Goal: Contribute content: Add original content to the website for others to see

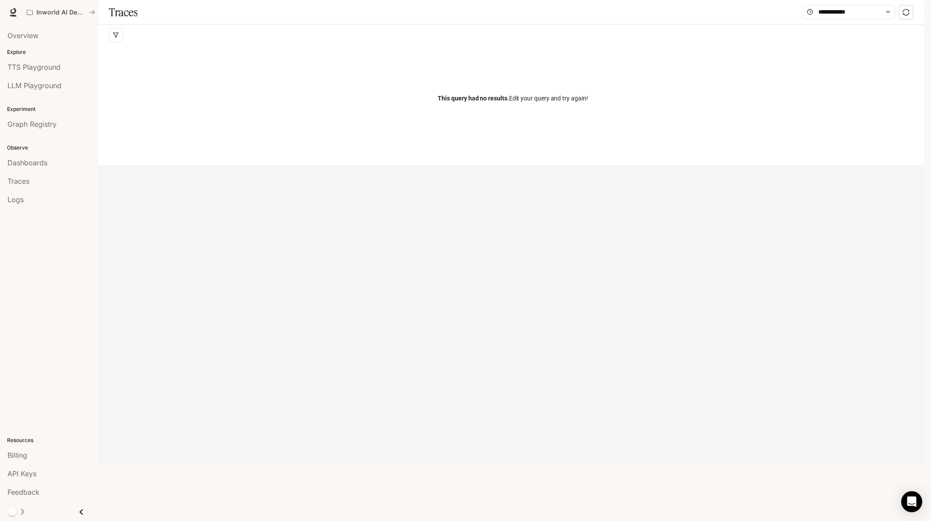
click at [82, 512] on icon "Close drawer" at bounding box center [81, 512] width 12 height 12
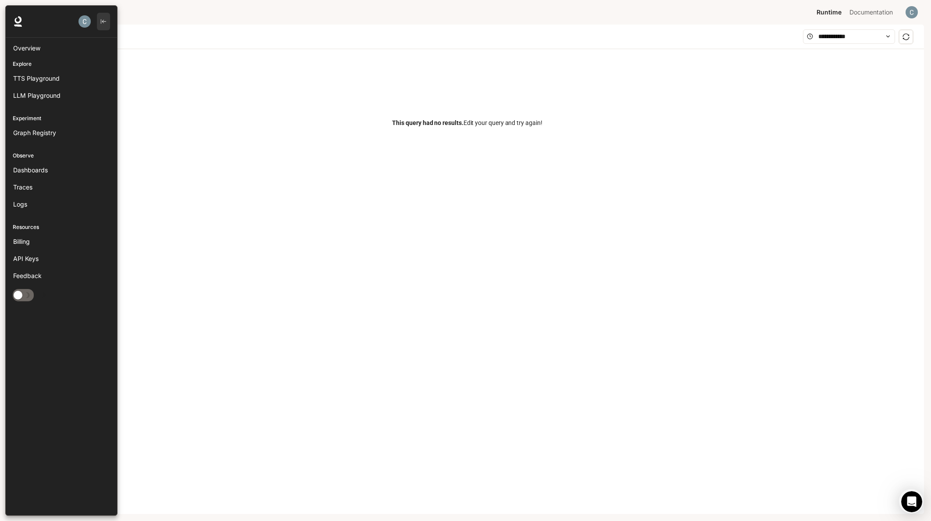
click at [104, 21] on icon "button" at bounding box center [103, 21] width 5 height 5
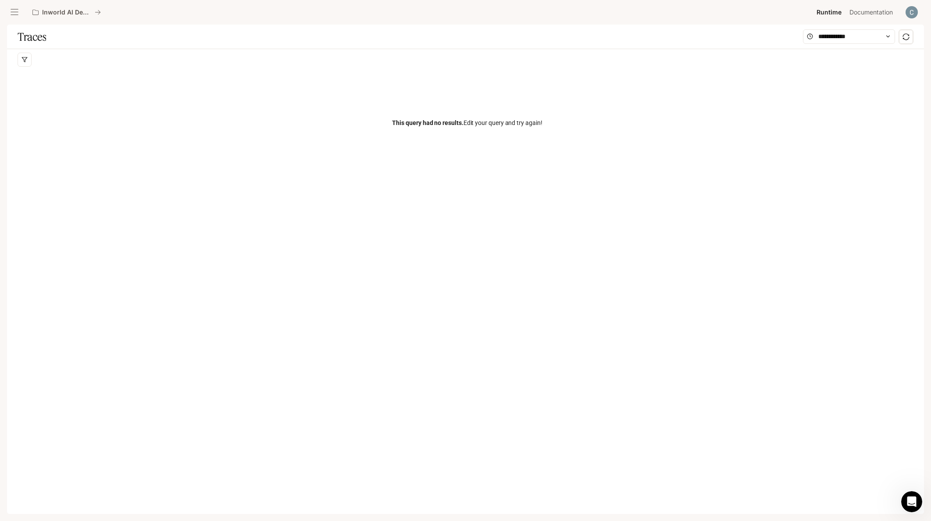
click at [17, 14] on icon "open drawer" at bounding box center [14, 12] width 9 height 9
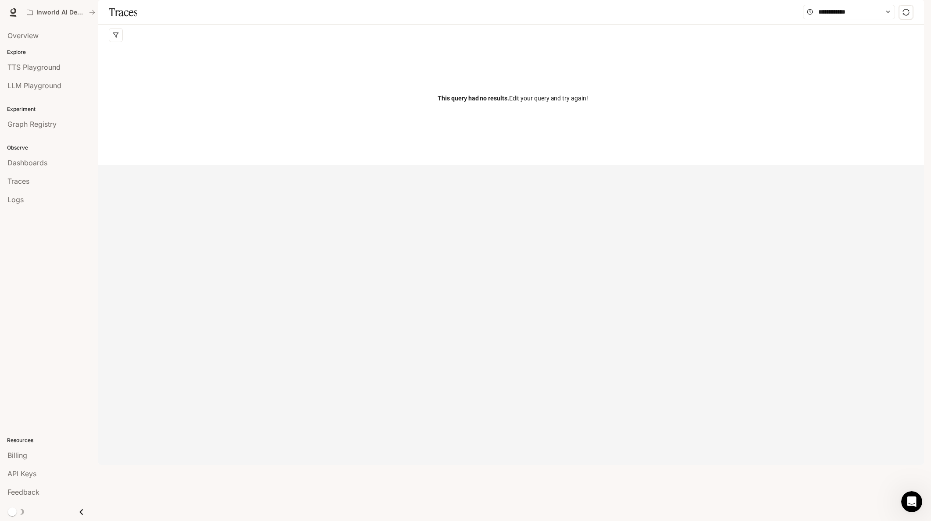
click at [877, 11] on span "Documentation" at bounding box center [871, 12] width 43 height 11
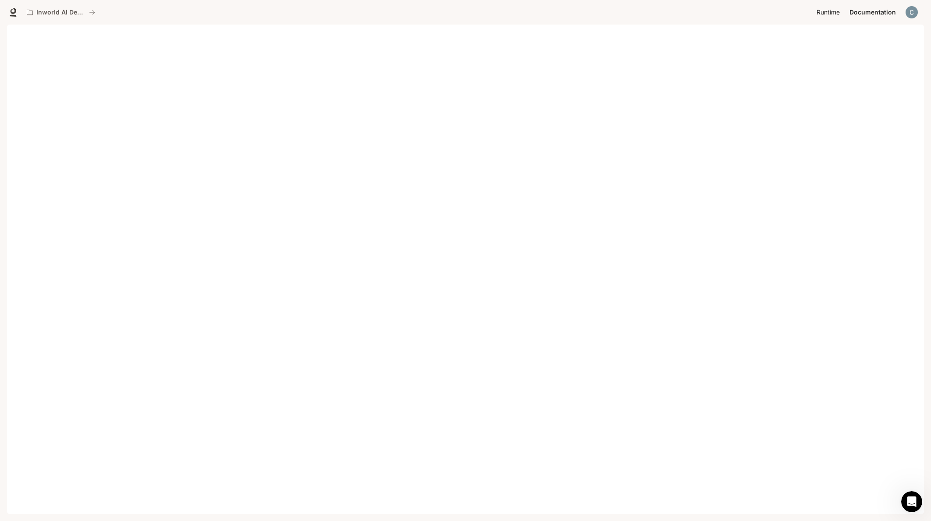
click at [834, 9] on span "Runtime" at bounding box center [828, 12] width 23 height 11
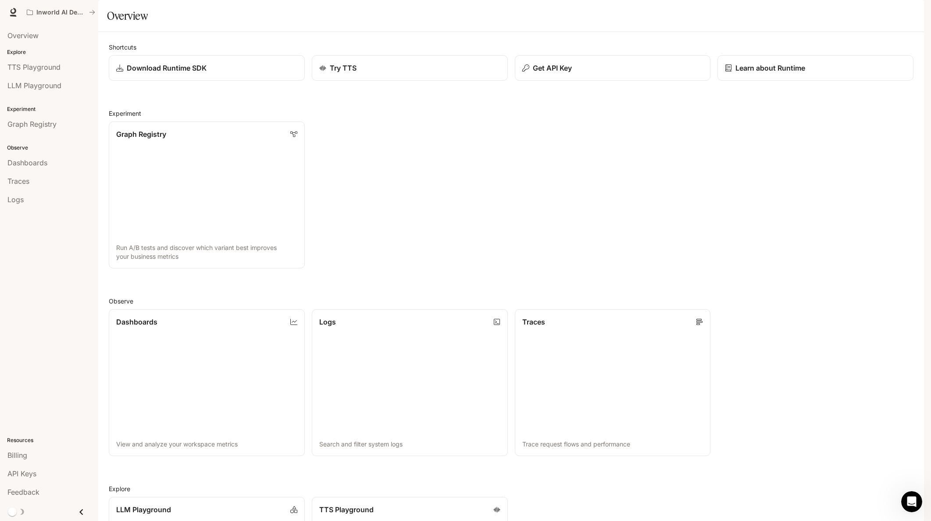
click at [918, 12] on img "button" at bounding box center [912, 12] width 12 height 12
click at [917, 12] on div at bounding box center [465, 260] width 931 height 521
click at [37, 42] on link "Overview" at bounding box center [49, 35] width 91 height 17
click at [43, 165] on span "Dashboards" at bounding box center [27, 162] width 40 height 11
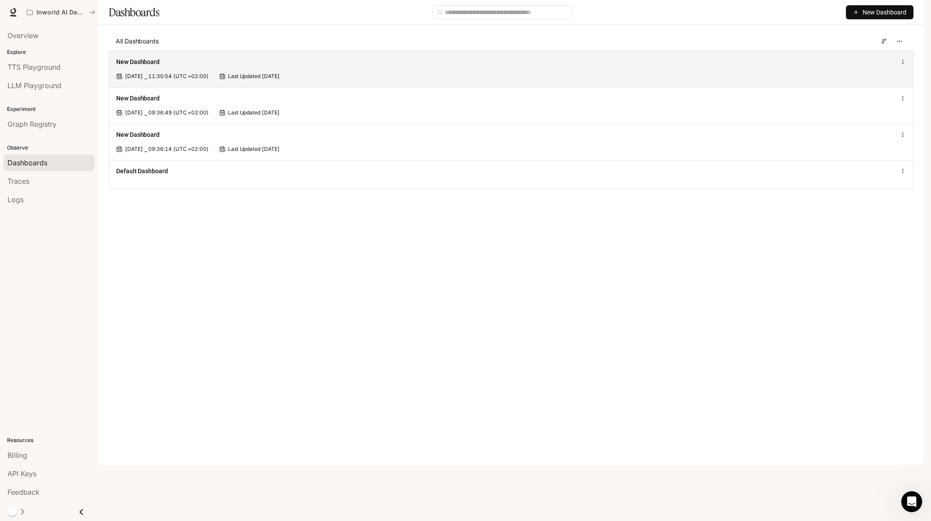
click at [326, 66] on div "New Dashboard" at bounding box center [347, 61] width 462 height 9
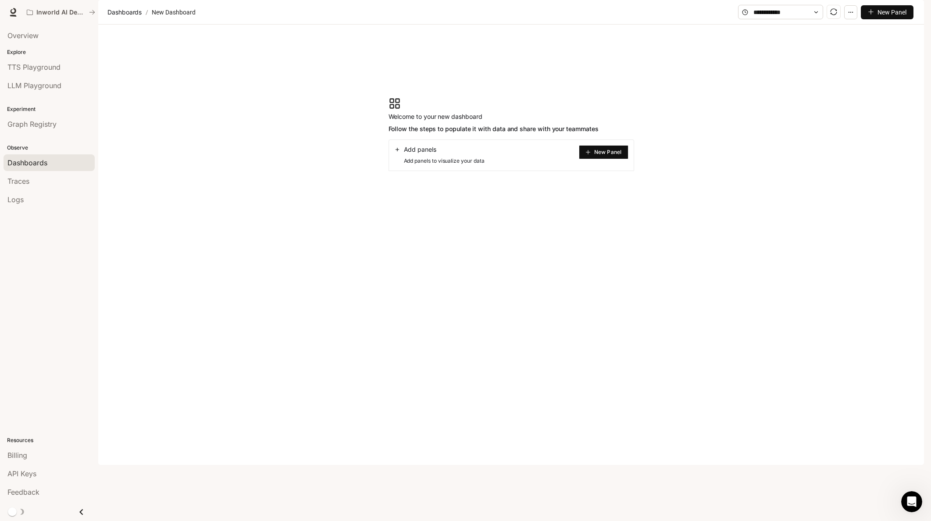
click at [48, 179] on div "Traces" at bounding box center [48, 181] width 83 height 11
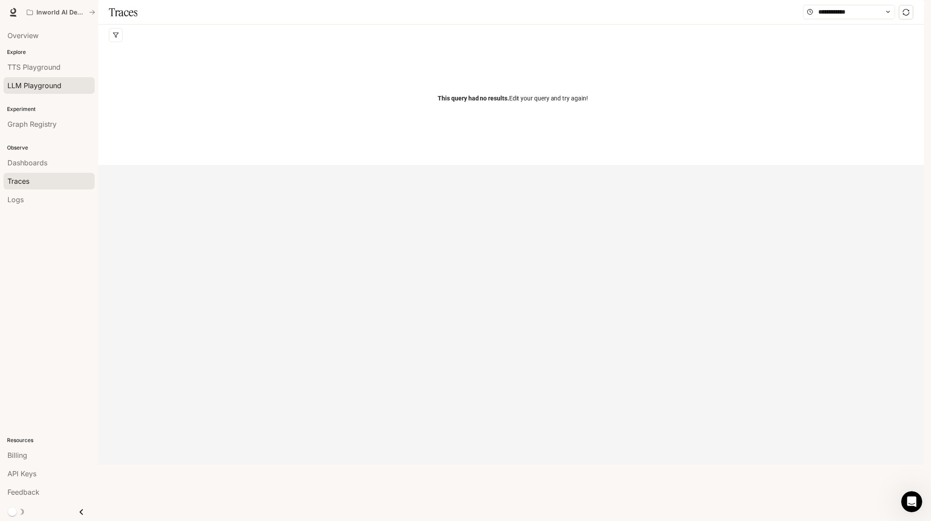
click at [48, 81] on span "LLM Playground" at bounding box center [34, 85] width 54 height 11
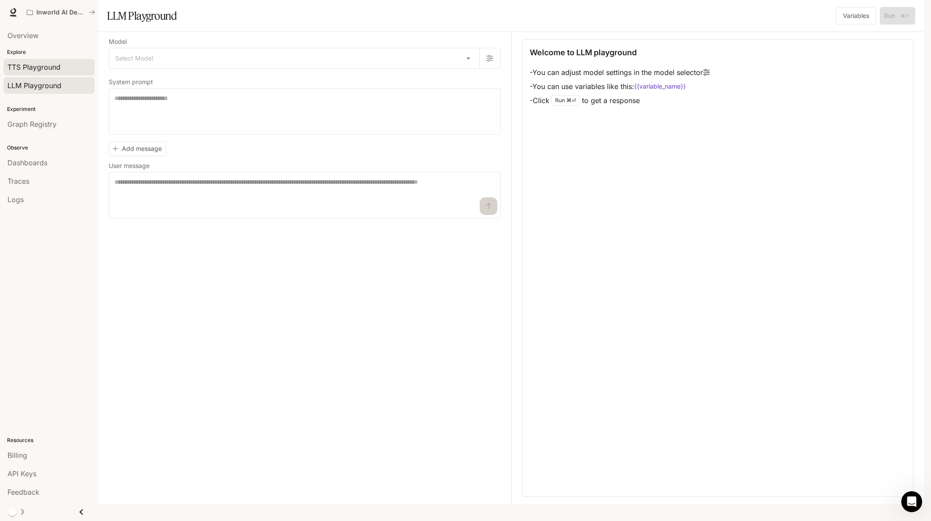
click at [44, 66] on span "TTS Playground" at bounding box center [33, 67] width 53 height 11
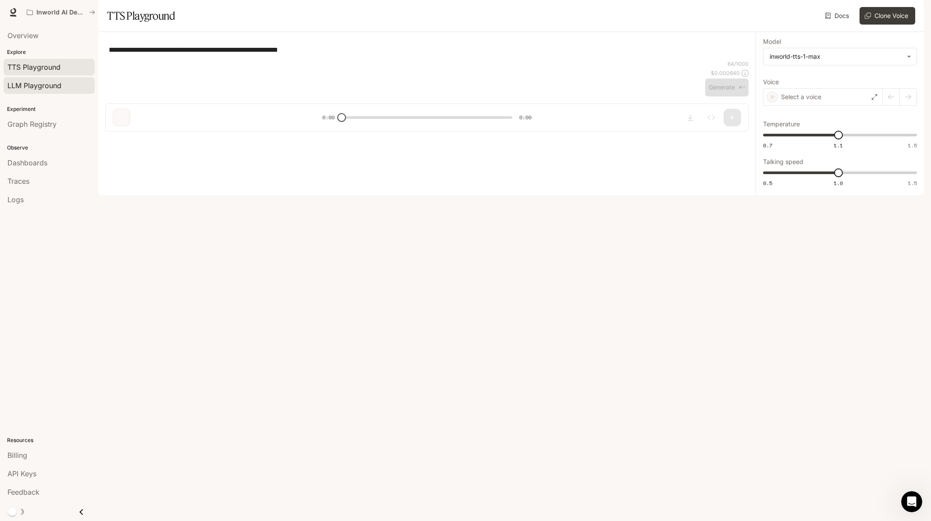
type textarea "**********"
type input "**********"
type input "***"
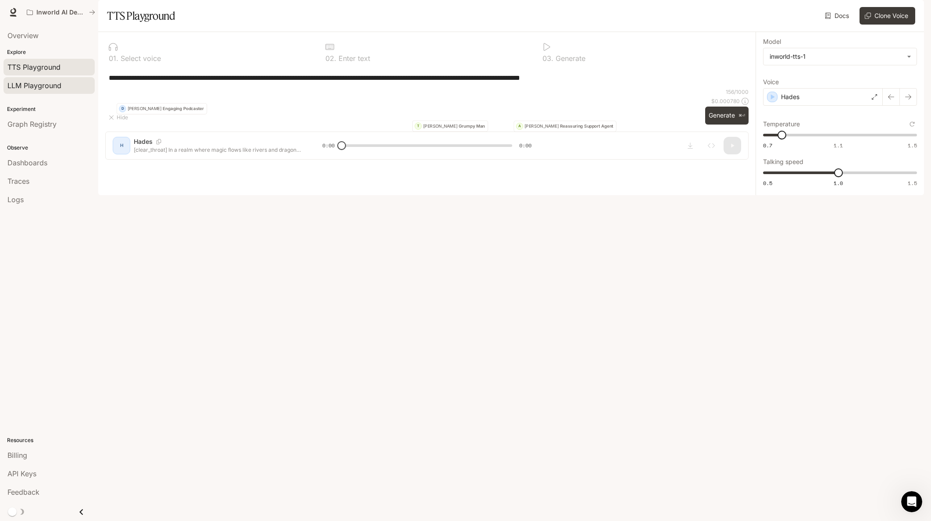
click at [56, 84] on span "LLM Playground" at bounding box center [34, 85] width 54 height 11
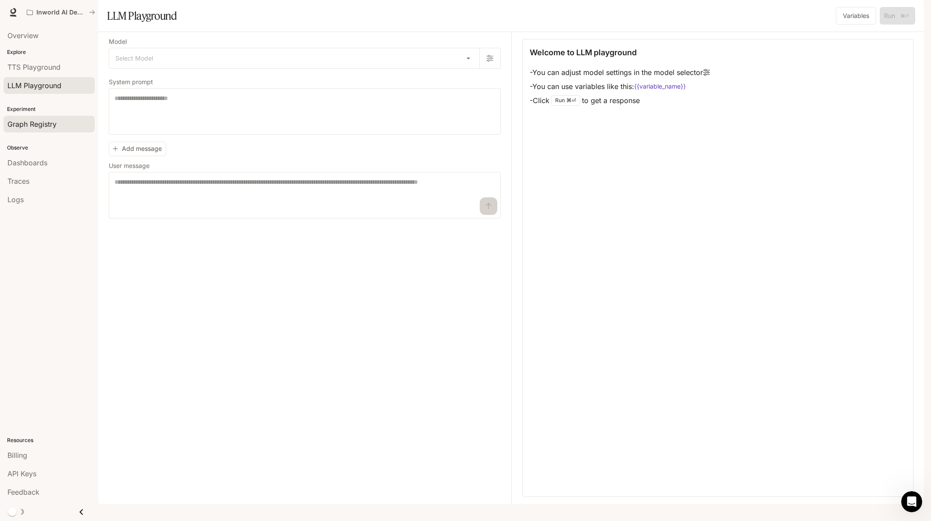
click at [39, 125] on span "Graph Registry" at bounding box center [31, 124] width 49 height 11
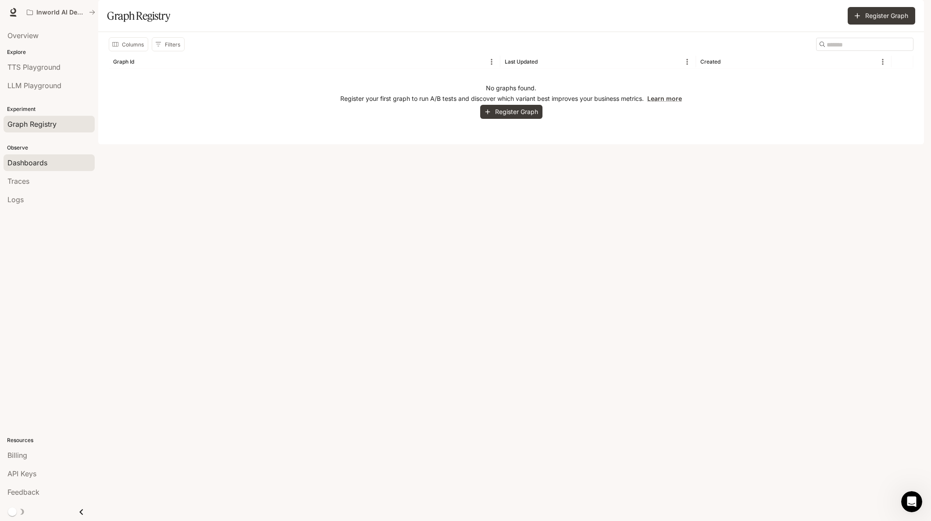
click at [43, 160] on span "Dashboards" at bounding box center [27, 162] width 40 height 11
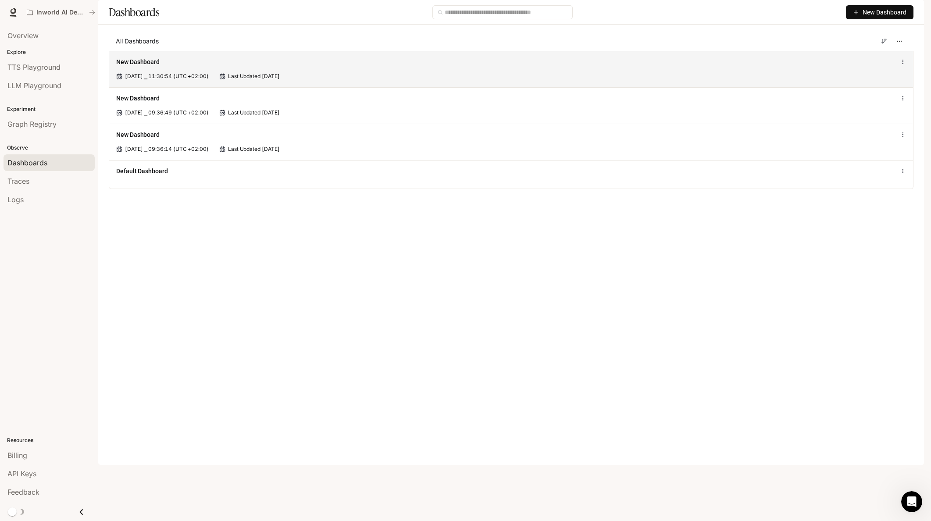
click at [195, 80] on span "[DATE] ⎯ 11:30:54 (UTC +02:00)" at bounding box center [167, 76] width 84 height 8
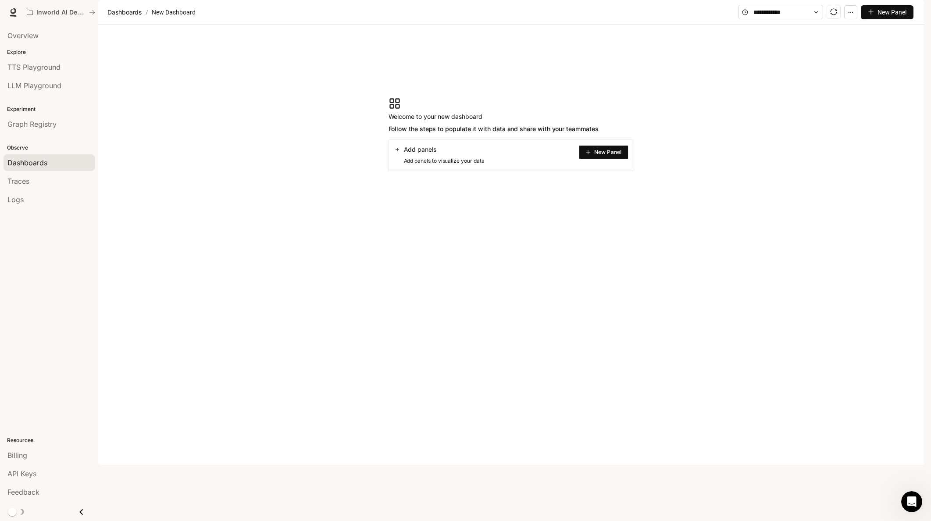
drag, startPoint x: 141, startPoint y: 81, endPoint x: 163, endPoint y: 86, distance: 21.9
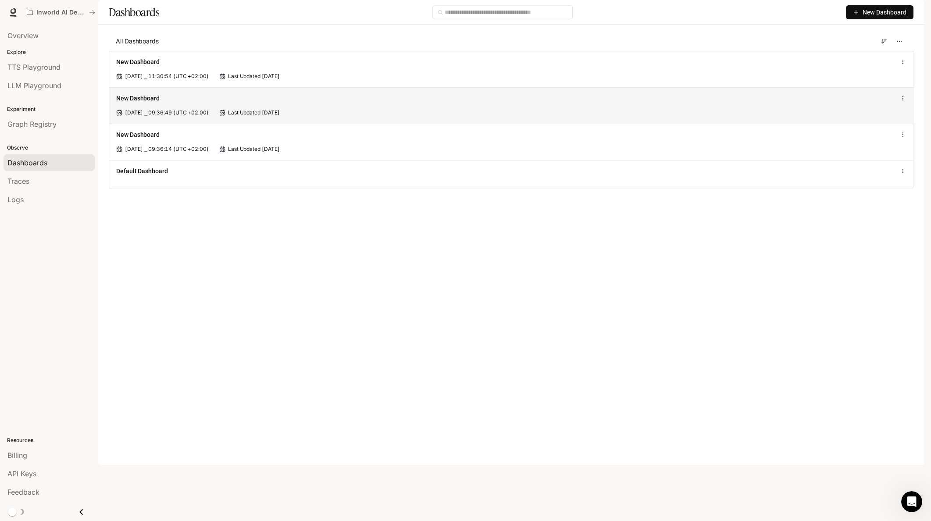
click at [197, 117] on span "[DATE] ⎯ 09:36:49 (UTC +02:00)" at bounding box center [167, 113] width 84 height 8
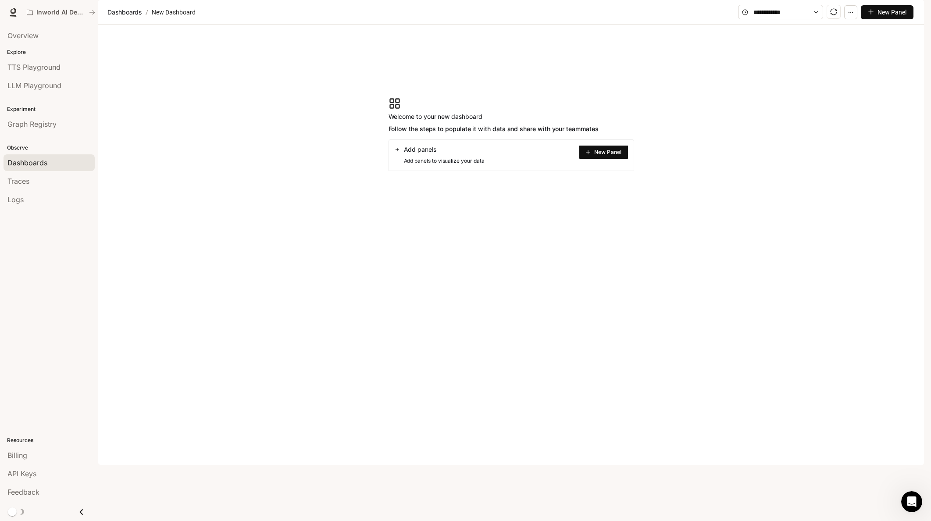
drag, startPoint x: 550, startPoint y: 165, endPoint x: 533, endPoint y: 161, distance: 17.2
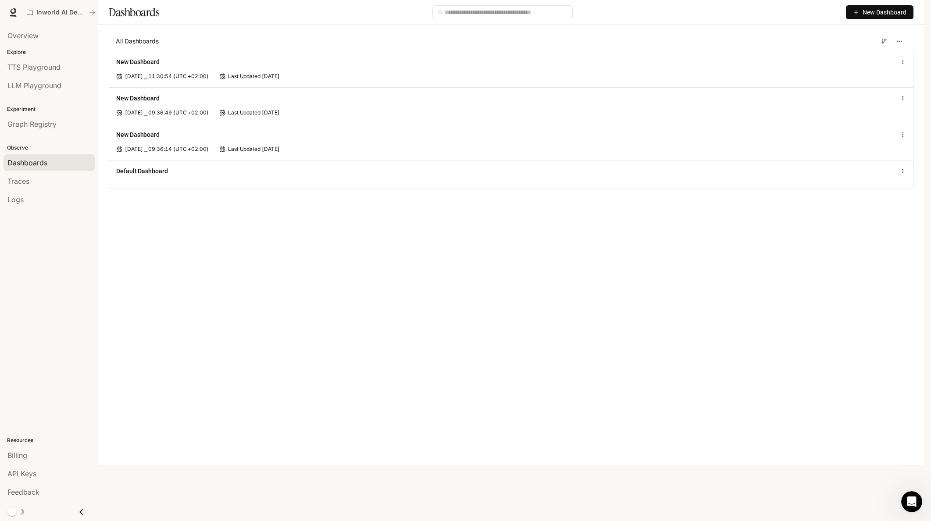
click at [200, 202] on div "All Dashboards New Dashboard [DATE] ⎯ 11:30:54 (UTC +02:00) Last Updated [DATE]…" at bounding box center [511, 117] width 826 height 171
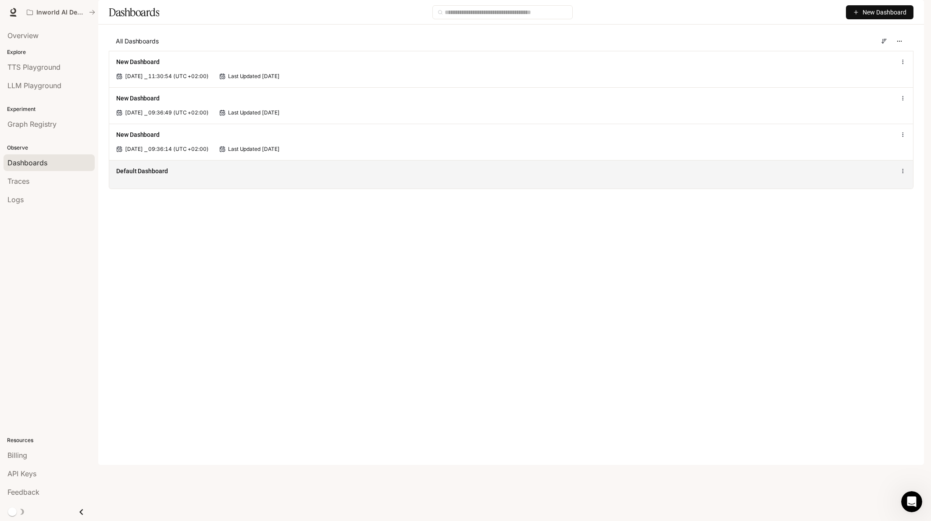
click at [200, 189] on div "Default Dashboard" at bounding box center [511, 174] width 804 height 29
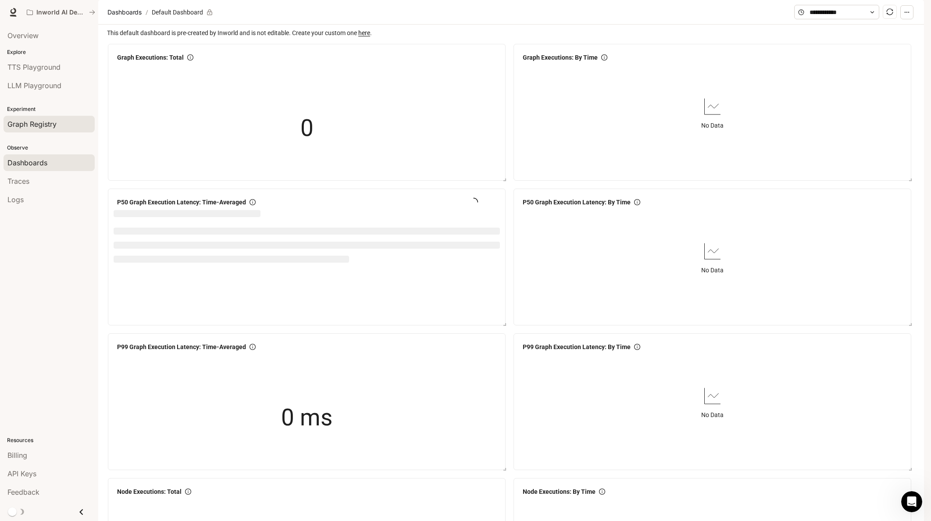
click at [46, 126] on span "Graph Registry" at bounding box center [31, 124] width 49 height 11
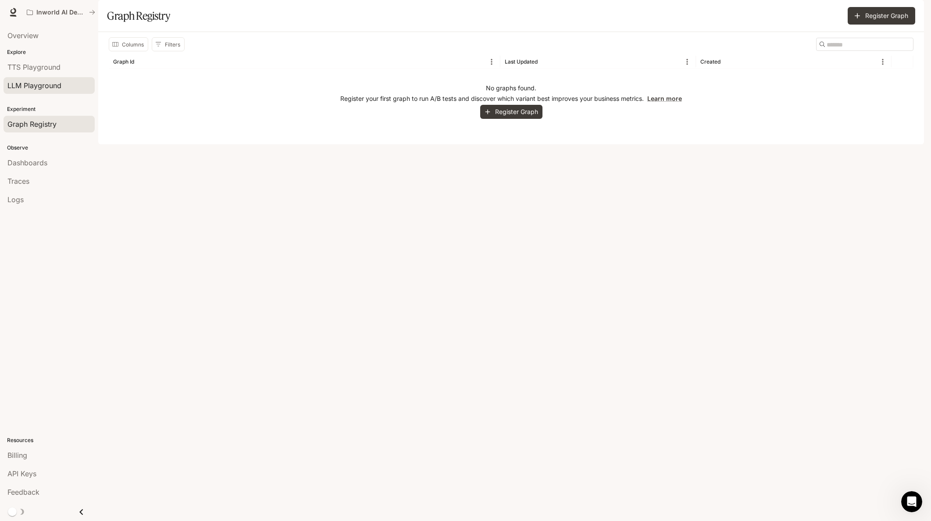
click at [59, 81] on span "LLM Playground" at bounding box center [34, 85] width 54 height 11
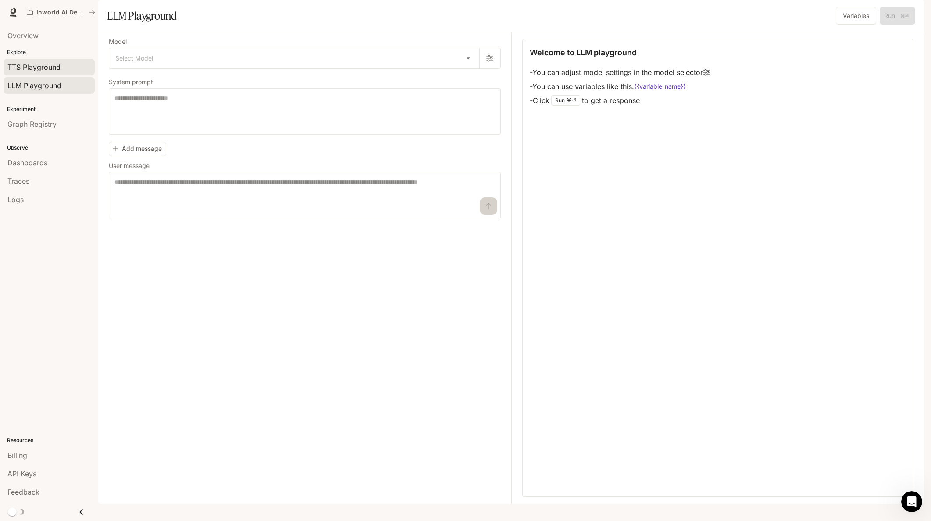
click at [50, 66] on span "TTS Playground" at bounding box center [33, 67] width 53 height 11
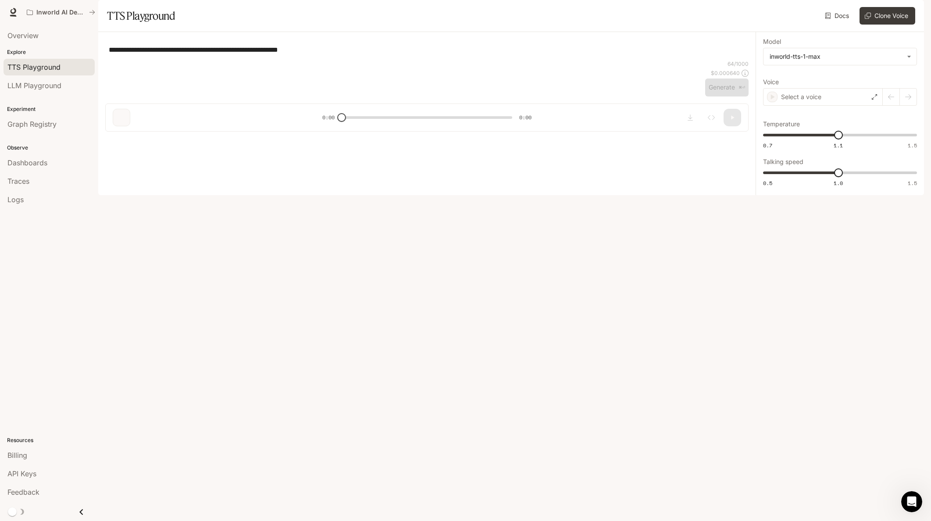
type textarea "**********"
type input "**********"
type input "***"
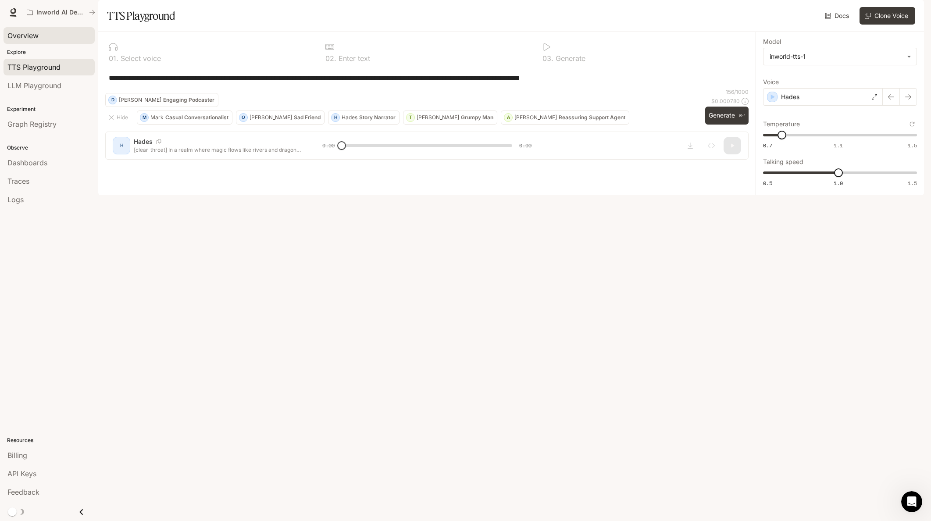
click at [35, 37] on span "Overview" at bounding box center [22, 35] width 31 height 11
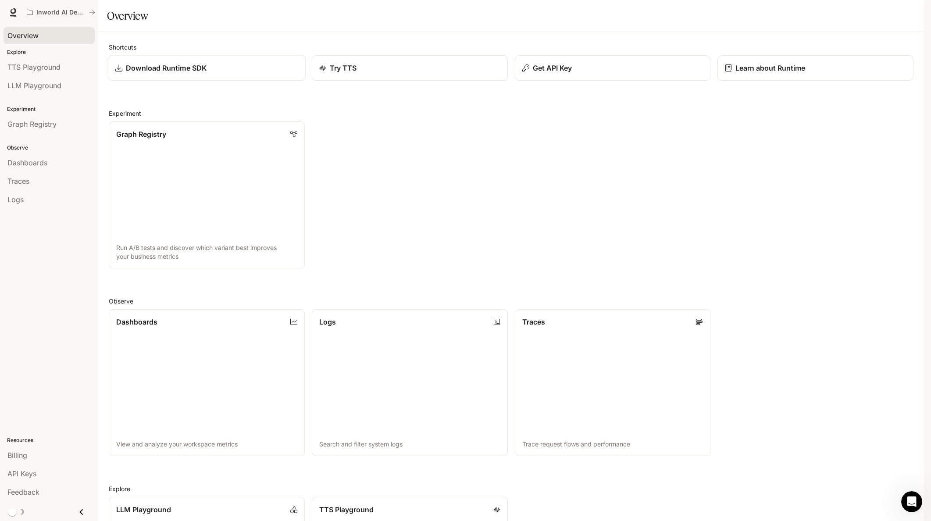
click at [177, 73] on p "Download Runtime SDK" at bounding box center [166, 68] width 81 height 11
click at [776, 81] on link "Learn about Runtime" at bounding box center [816, 68] width 198 height 26
drag, startPoint x: 183, startPoint y: 94, endPoint x: 174, endPoint y: 21, distance: 73.4
click at [56, 134] on div "Experiment Graph Registry" at bounding box center [49, 116] width 98 height 39
click at [38, 124] on span "Graph Registry" at bounding box center [31, 124] width 49 height 11
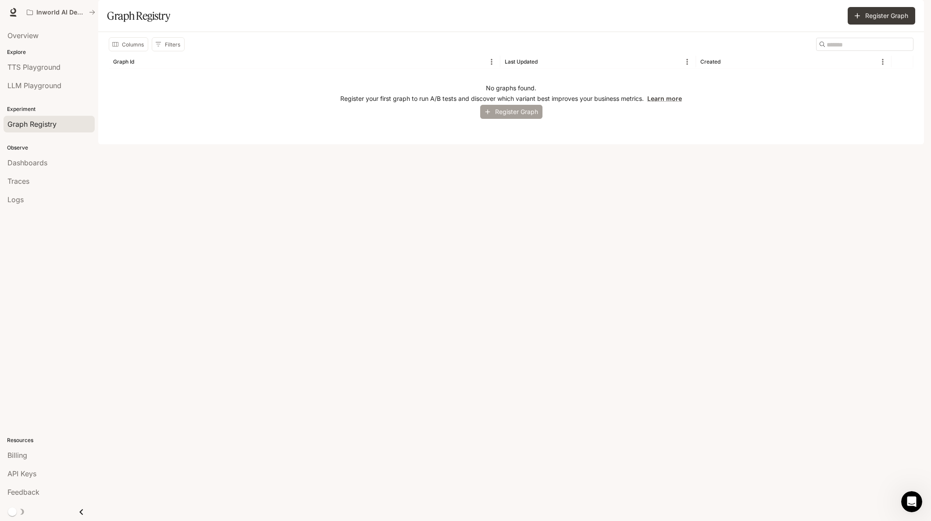
click at [515, 119] on button "Register Graph" at bounding box center [511, 112] width 62 height 14
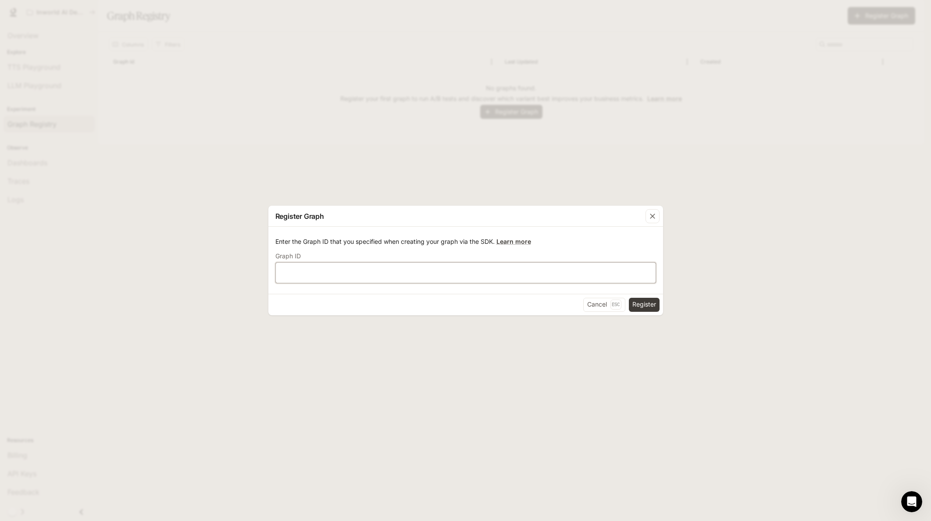
click at [324, 272] on input "text" at bounding box center [466, 272] width 380 height 9
type input "*********"
click at [635, 312] on div "Cancel Esc Register" at bounding box center [465, 304] width 395 height 21
click at [638, 308] on button "Register" at bounding box center [644, 305] width 31 height 14
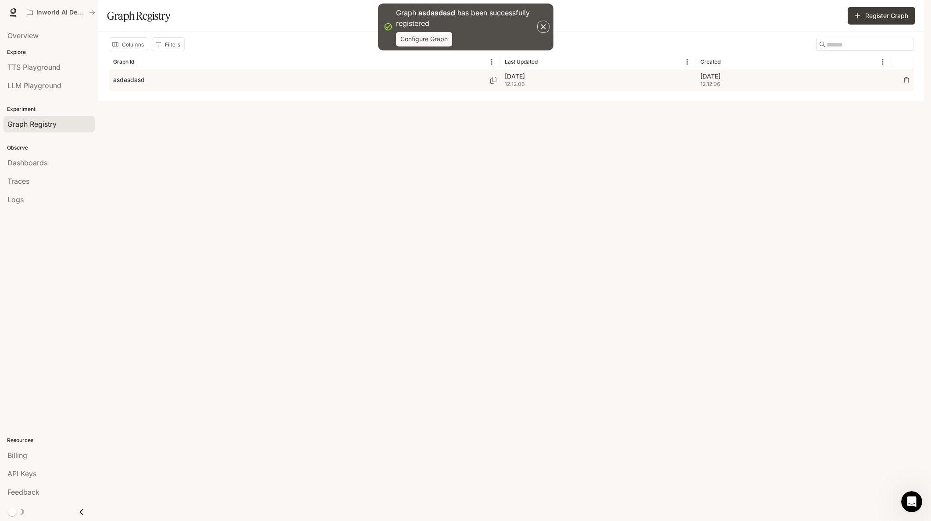
click at [189, 91] on div "asdasdasd" at bounding box center [304, 79] width 383 height 21
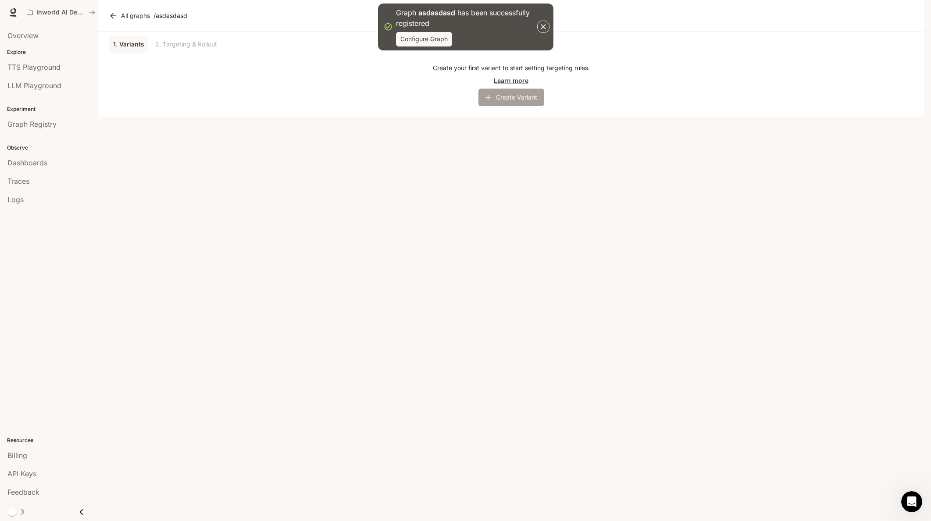
click at [515, 106] on button "Create Variant" at bounding box center [512, 98] width 66 height 18
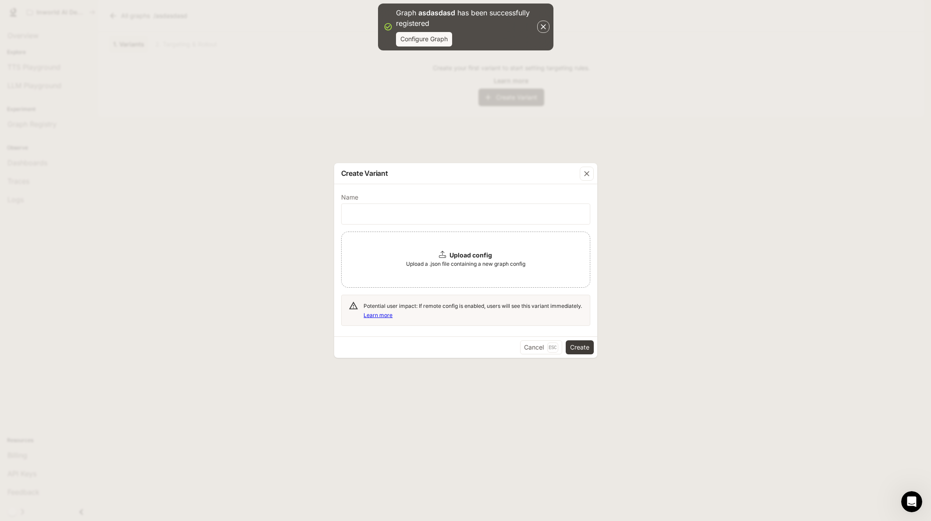
click at [610, 184] on div "Create Variant Name ​ Upload config Upload a .json file containing a new graph …" at bounding box center [465, 260] width 931 height 521
